Goal: Contribute content: Add original content to the website for others to see

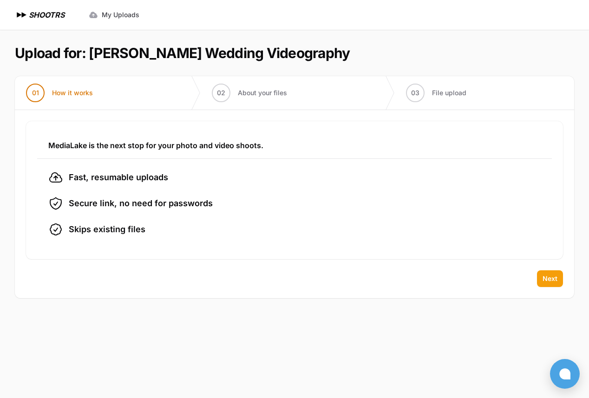
click at [556, 284] on button "Next" at bounding box center [550, 278] width 26 height 17
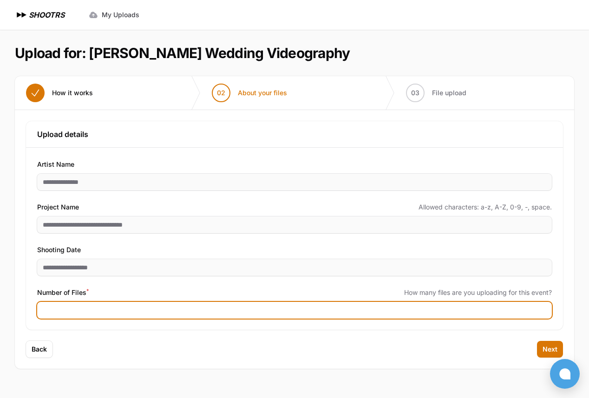
click at [145, 308] on input "*" at bounding box center [294, 310] width 515 height 17
type input "*"
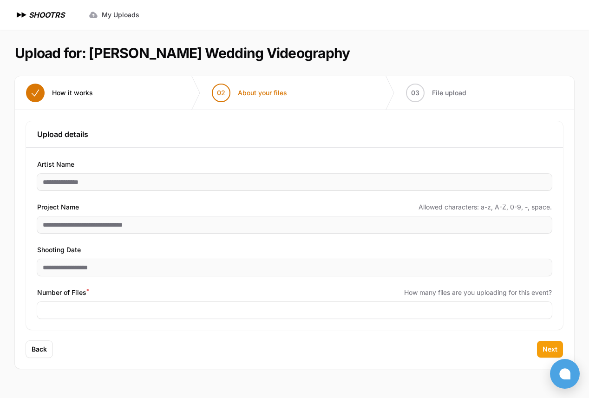
click at [550, 344] on button "Next" at bounding box center [550, 349] width 26 height 17
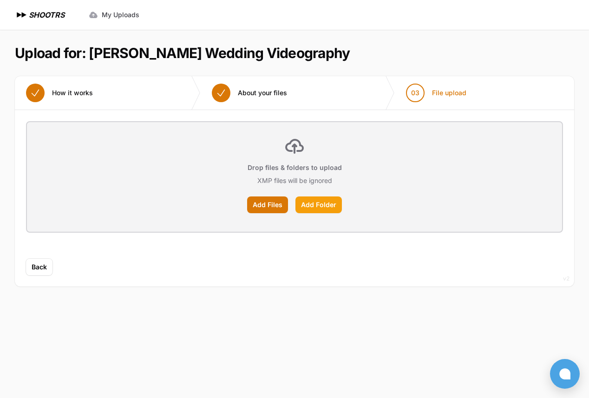
click at [298, 210] on label "Add Folder" at bounding box center [318, 205] width 46 height 17
click at [0, 0] on input "Add Folder" at bounding box center [0, 0] width 0 height 0
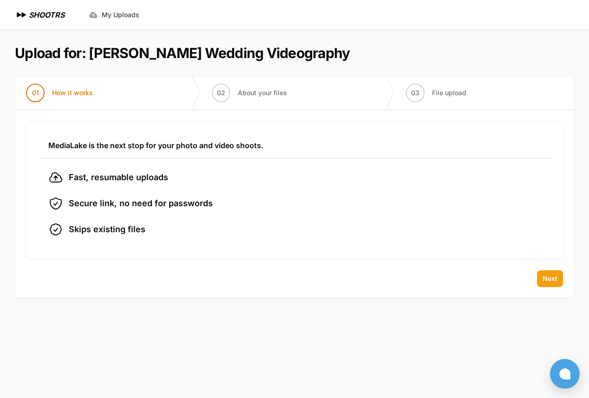
click at [554, 284] on button "Next" at bounding box center [550, 278] width 26 height 17
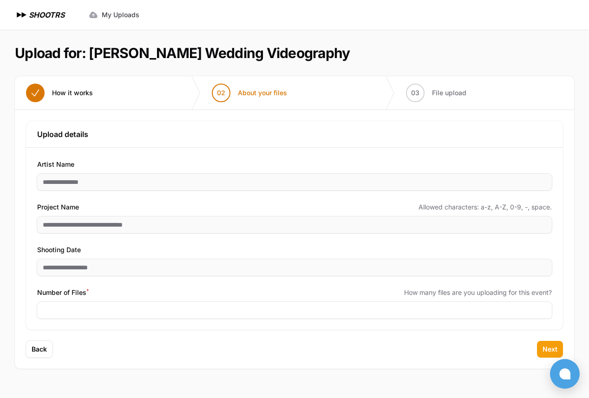
click at [551, 354] on span "Next" at bounding box center [550, 349] width 15 height 9
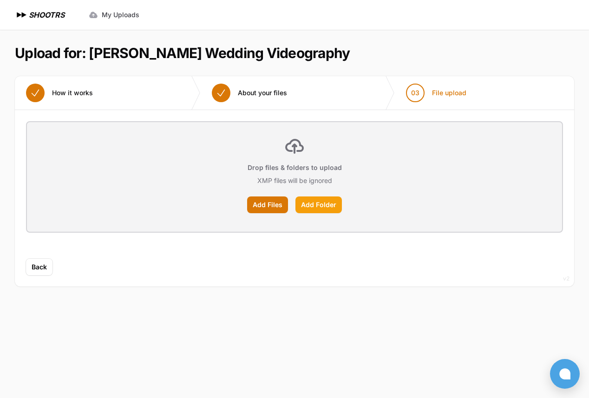
click at [328, 210] on label "Add Folder" at bounding box center [318, 205] width 46 height 17
click at [0, 0] on input "Add Folder" at bounding box center [0, 0] width 0 height 0
